Goal: Find specific page/section: Find specific page/section

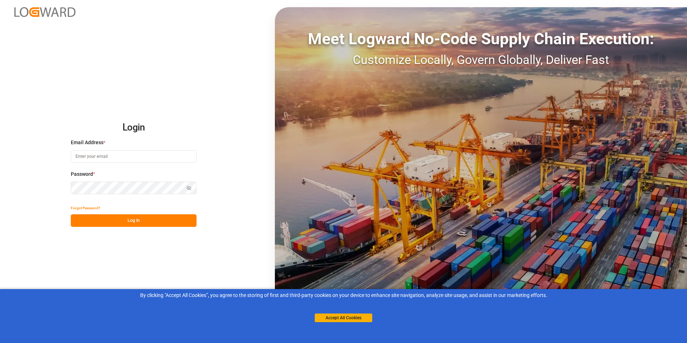
type input "[PERSON_NAME][EMAIL_ADDRESS][DOMAIN_NAME]"
click at [122, 216] on button "Log In" at bounding box center [134, 220] width 126 height 13
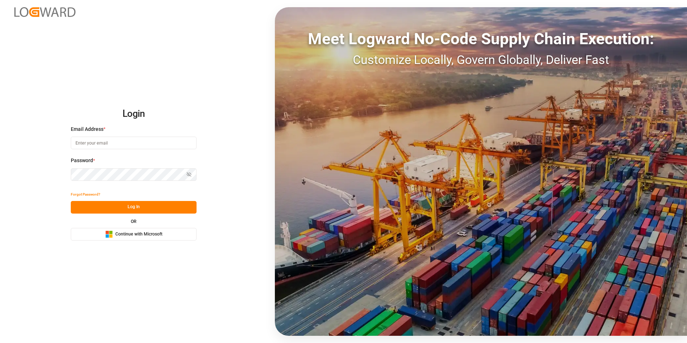
type input "[PERSON_NAME][EMAIL_ADDRESS][DOMAIN_NAME]"
click at [126, 204] on button "Log In" at bounding box center [134, 207] width 126 height 13
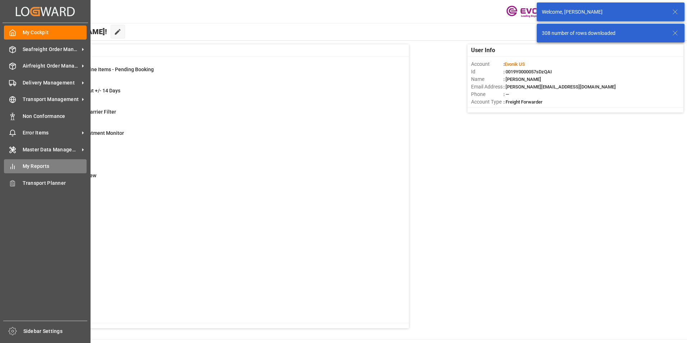
click at [42, 164] on span "My Reports" at bounding box center [55, 166] width 64 height 8
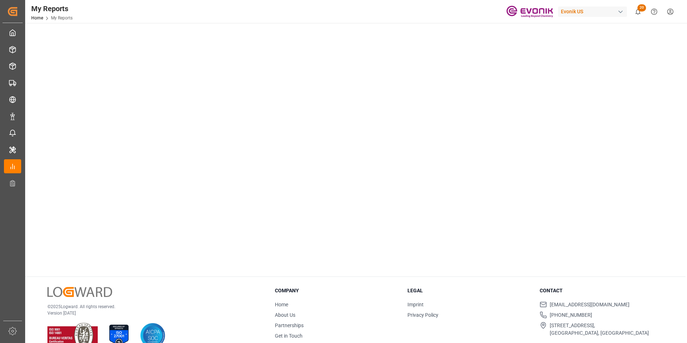
scroll to position [91, 0]
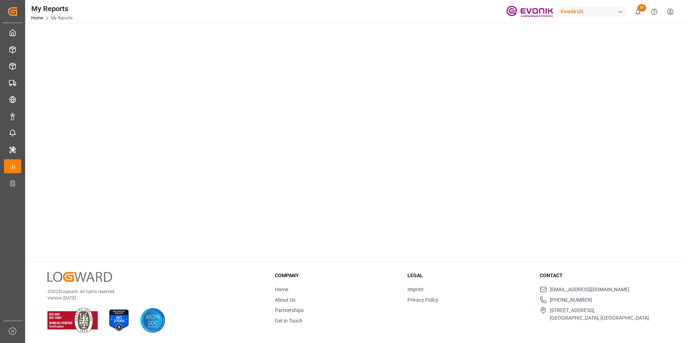
click at [290, 5] on div "My Reports Home My Reports Evonik US 20 Notifications Only show unread All Mark…" at bounding box center [353, 11] width 667 height 23
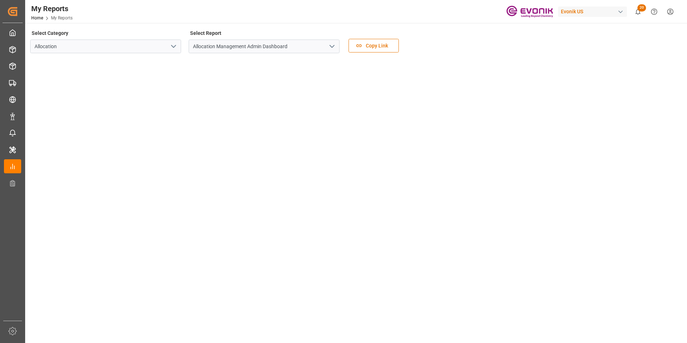
click at [293, 17] on div "My Reports Home My Reports Evonik US 20 Notifications Only show unread All Mark…" at bounding box center [353, 11] width 667 height 23
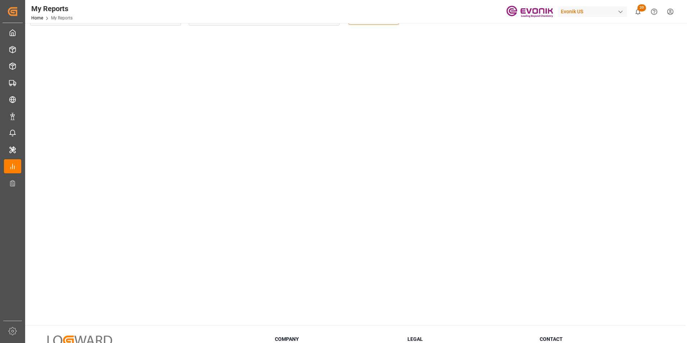
scroll to position [36, 0]
